Goal: Transaction & Acquisition: Purchase product/service

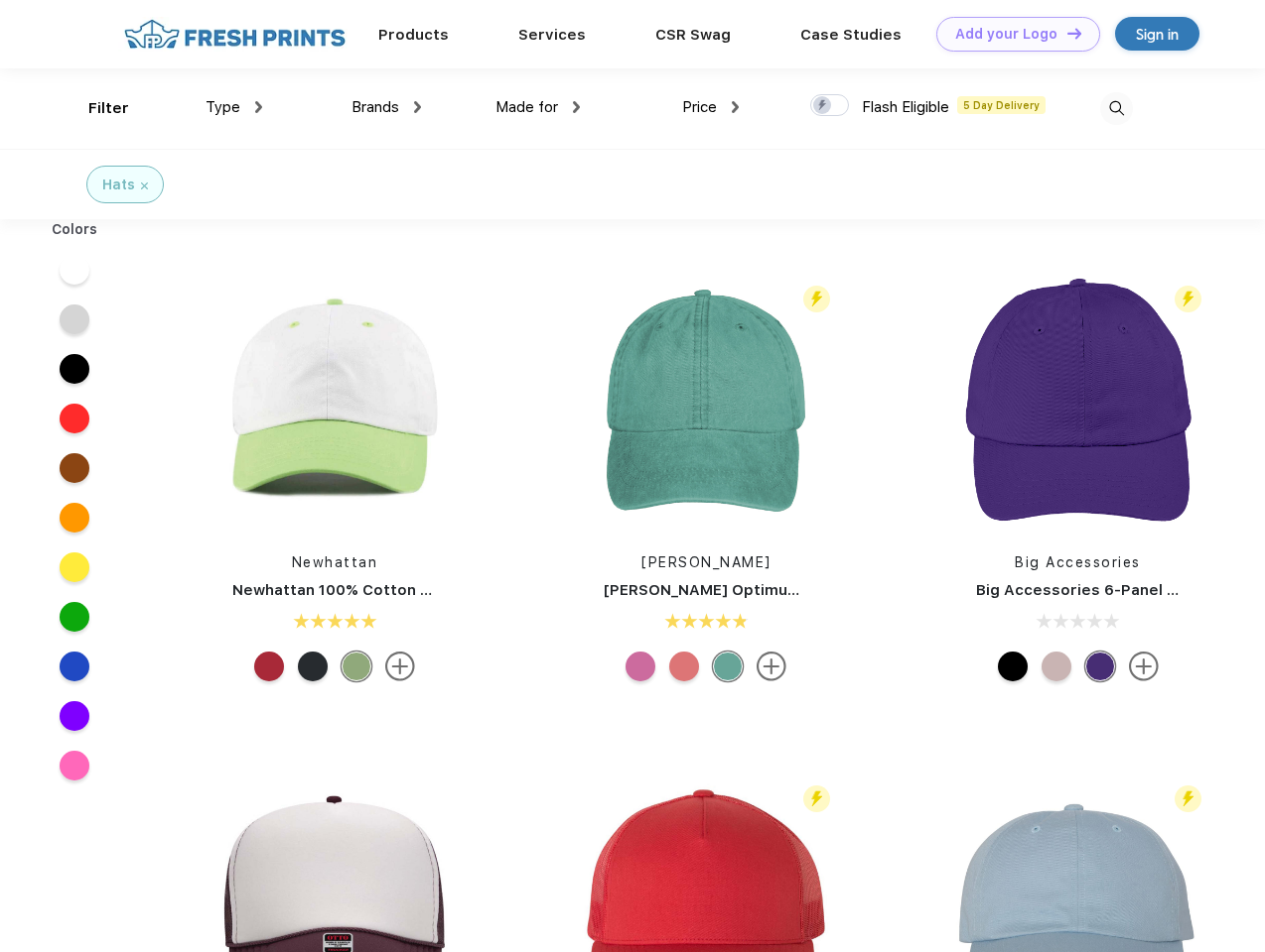
click at [1010, 34] on link "Add your Logo Design Tool" at bounding box center [1018, 34] width 164 height 35
click at [0, 0] on div "Design Tool" at bounding box center [0, 0] width 0 height 0
click at [1065, 33] on link "Add your Logo Design Tool" at bounding box center [1018, 34] width 164 height 35
click at [95, 108] on div "Filter" at bounding box center [108, 108] width 41 height 23
click at [235, 107] on span "Type" at bounding box center [223, 107] width 35 height 18
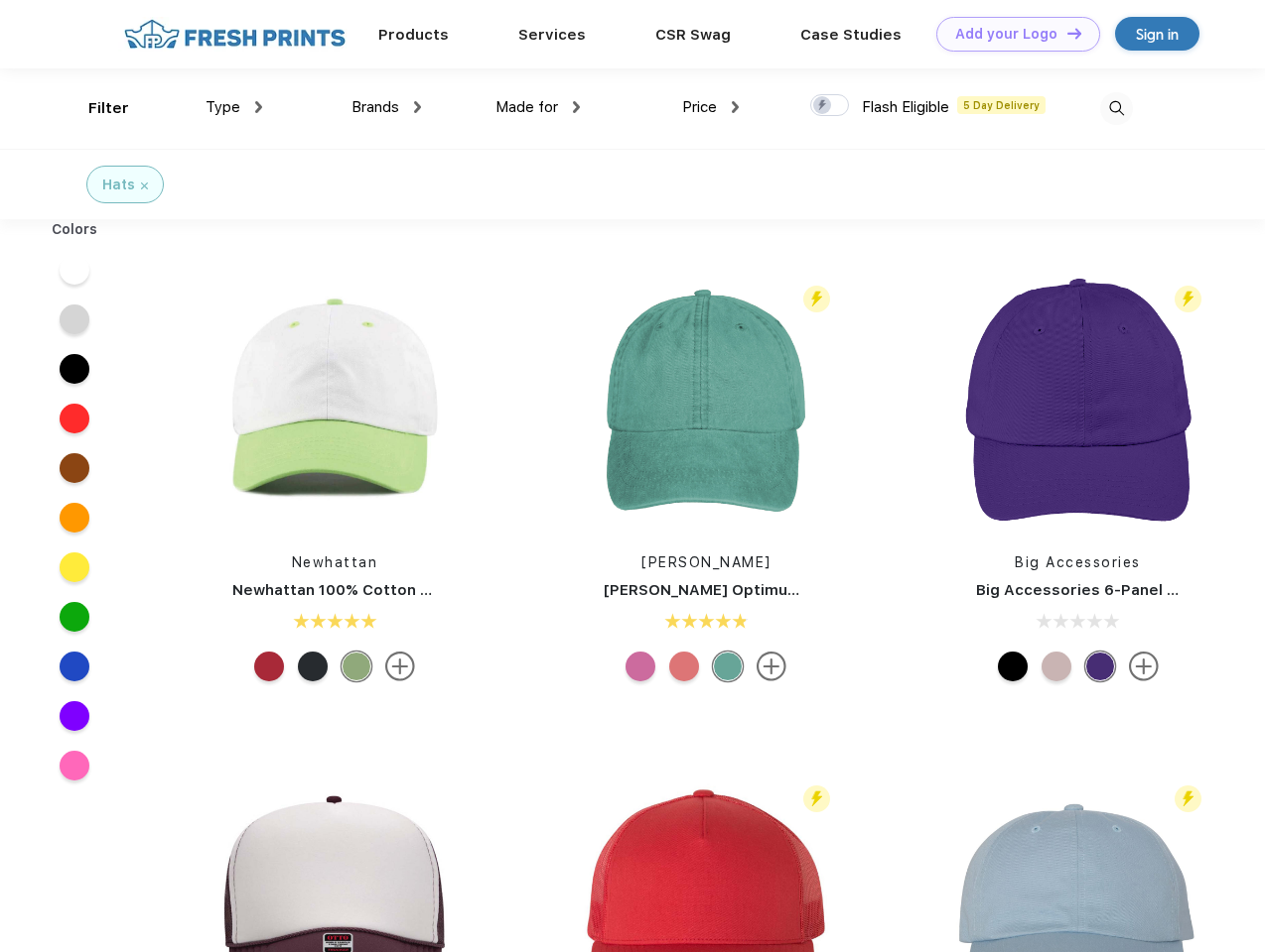
click at [386, 107] on span "Brands" at bounding box center [375, 107] width 48 height 18
click at [538, 107] on span "Made for" at bounding box center [526, 107] width 63 height 18
click at [711, 107] on span "Price" at bounding box center [699, 107] width 35 height 18
click at [830, 106] on div at bounding box center [829, 105] width 39 height 22
click at [823, 106] on input "checkbox" at bounding box center [816, 99] width 13 height 13
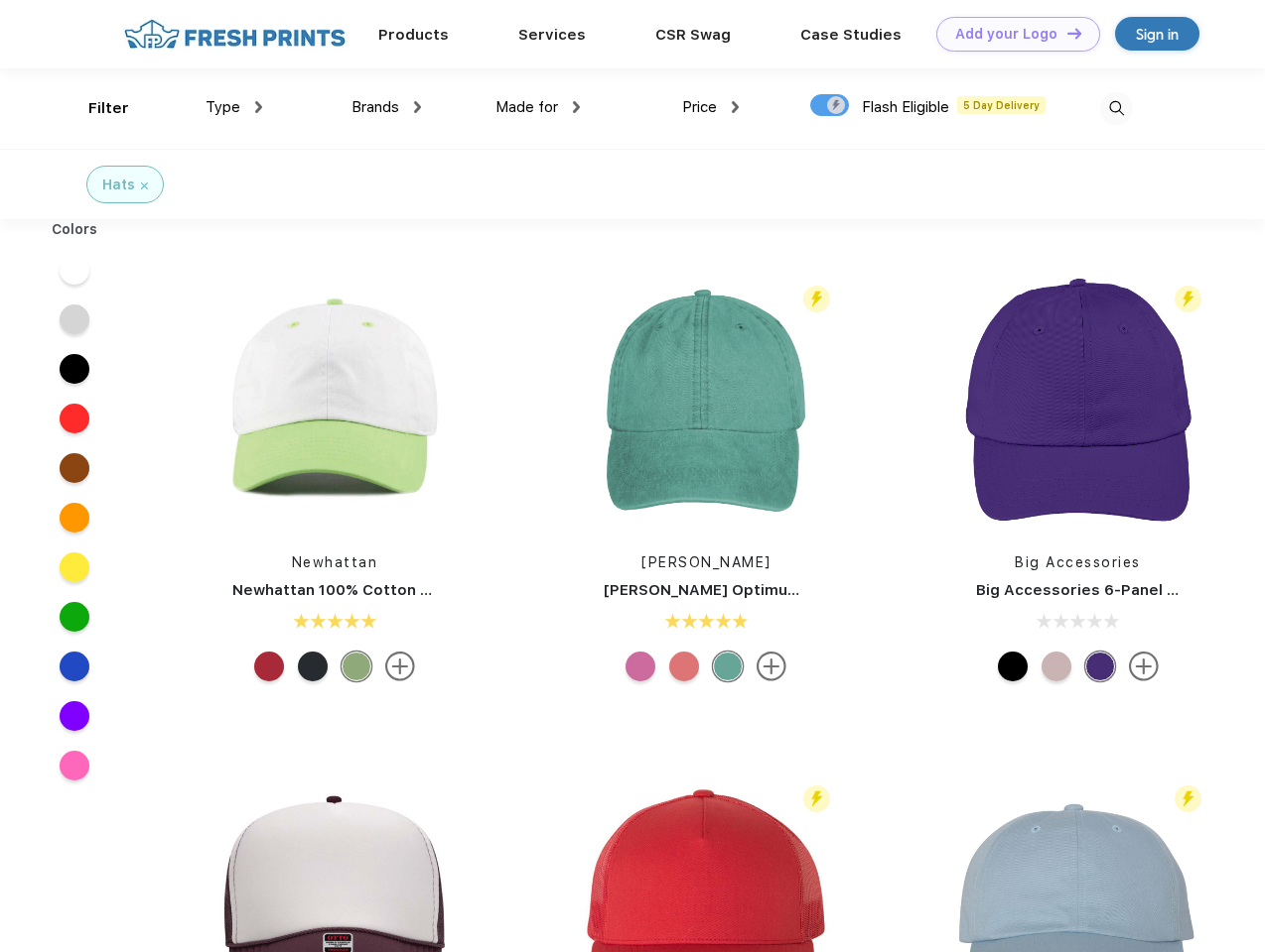
click at [1116, 108] on img at bounding box center [1116, 108] width 33 height 33
